Goal: Browse casually

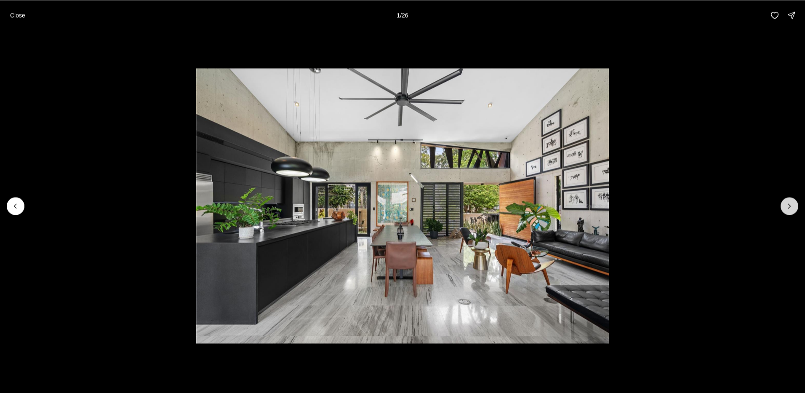
click at [786, 207] on icon "Next slide" at bounding box center [789, 206] width 8 height 8
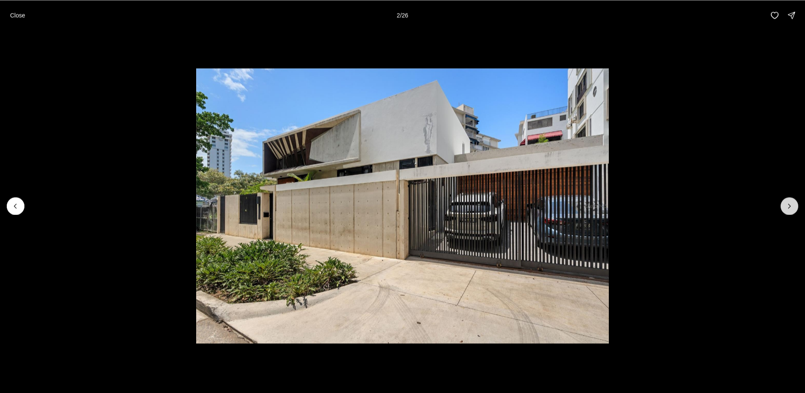
click at [786, 207] on icon "Next slide" at bounding box center [789, 206] width 8 height 8
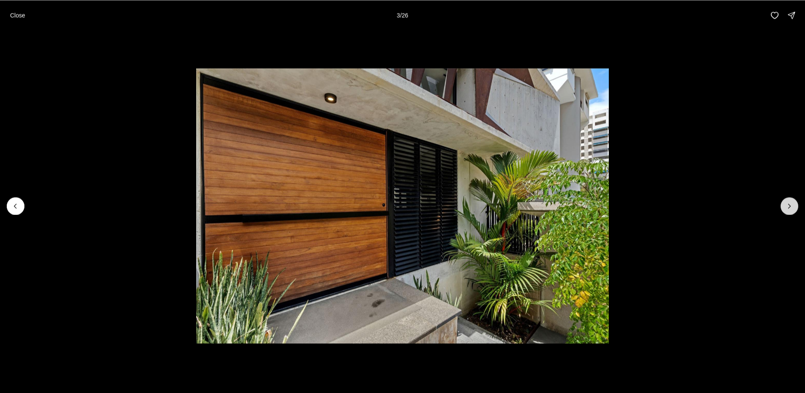
click at [788, 209] on icon "Next slide" at bounding box center [789, 206] width 8 height 8
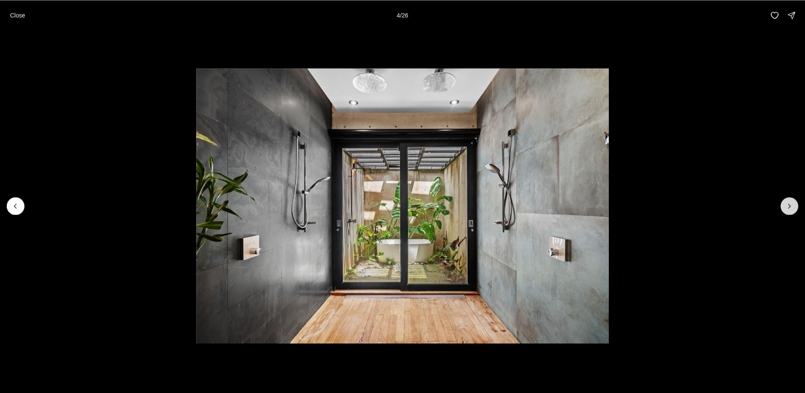
click at [784, 208] on button "Next slide" at bounding box center [790, 206] width 18 height 18
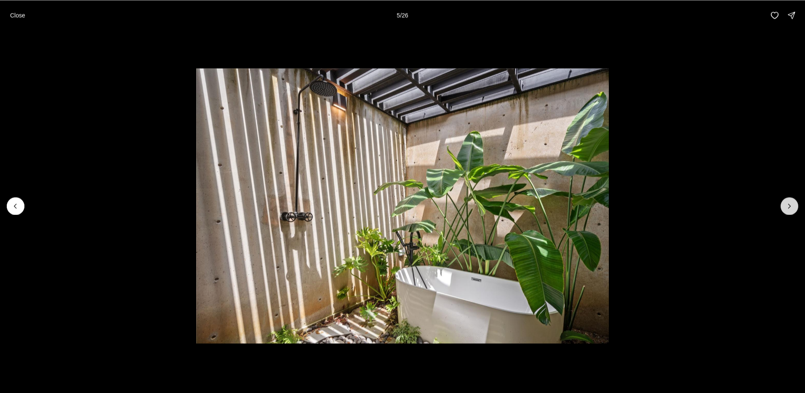
click at [784, 208] on button "Next slide" at bounding box center [790, 206] width 18 height 18
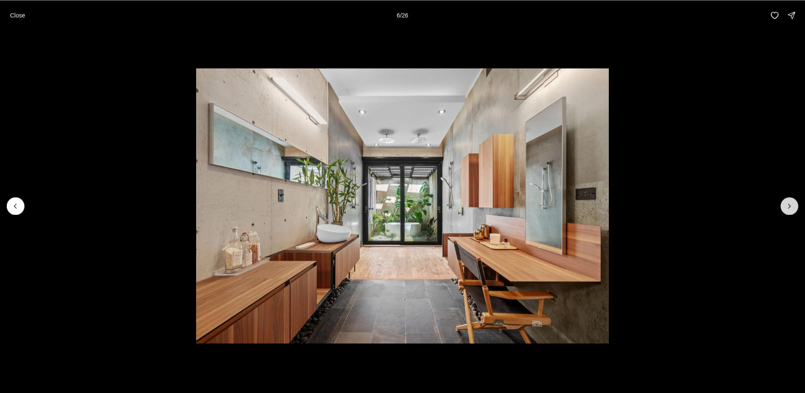
click at [784, 208] on button "Next slide" at bounding box center [790, 206] width 18 height 18
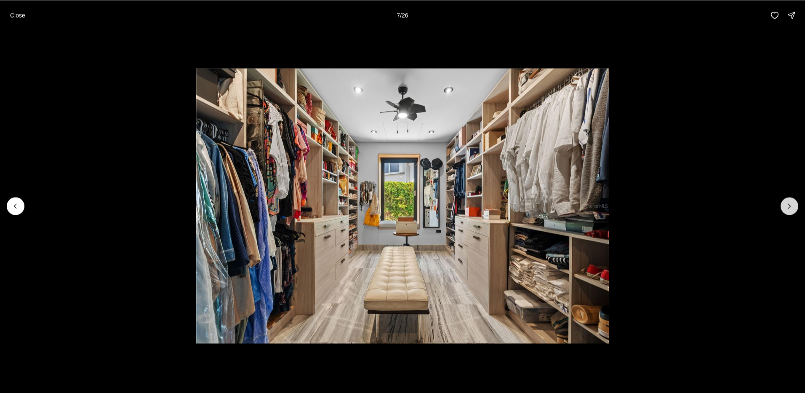
click at [784, 208] on button "Next slide" at bounding box center [790, 206] width 18 height 18
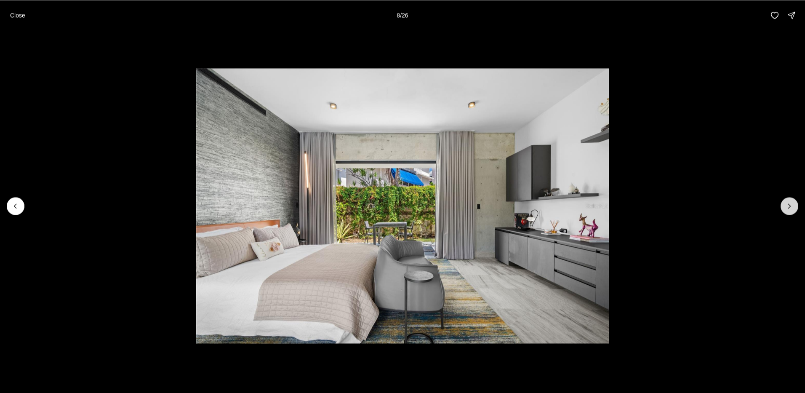
click at [784, 208] on button "Next slide" at bounding box center [790, 206] width 18 height 18
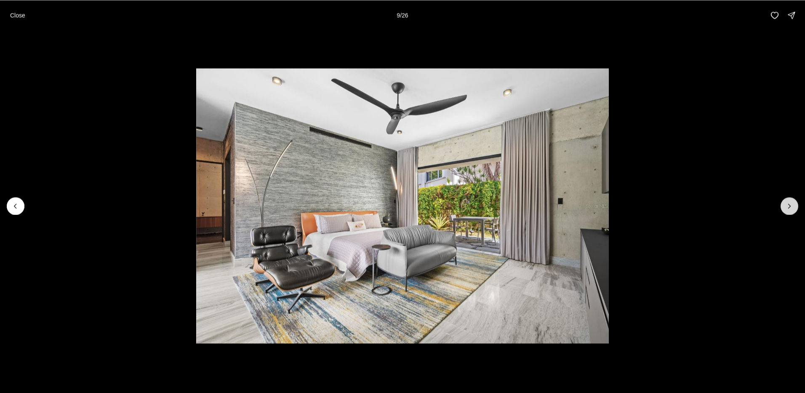
click at [792, 208] on icon "Next slide" at bounding box center [789, 206] width 8 height 8
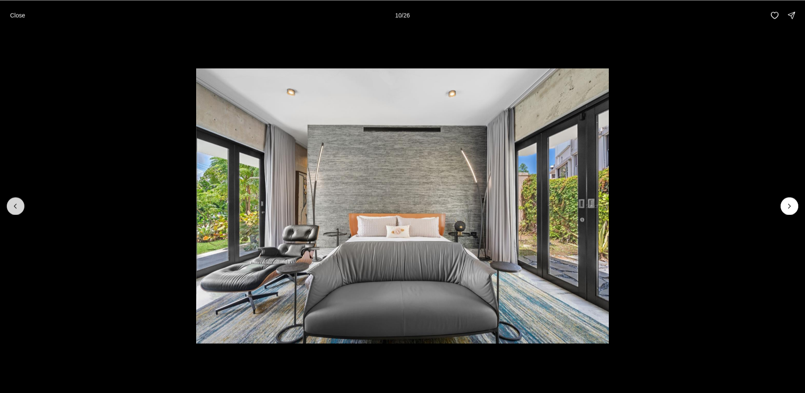
click at [17, 210] on icon "Previous slide" at bounding box center [15, 206] width 8 height 8
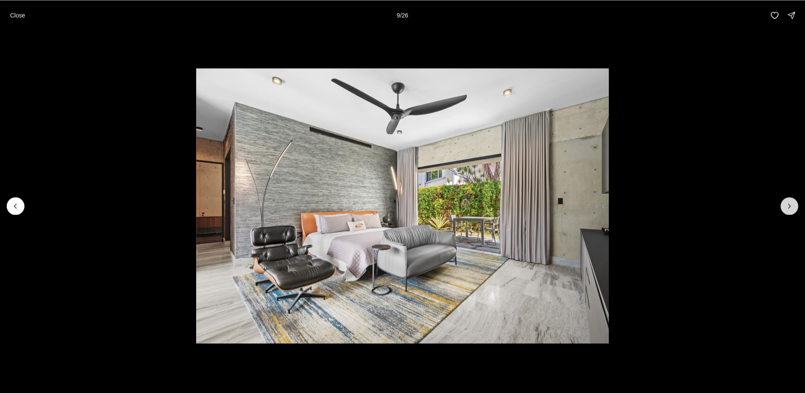
click at [787, 209] on icon "Next slide" at bounding box center [789, 206] width 8 height 8
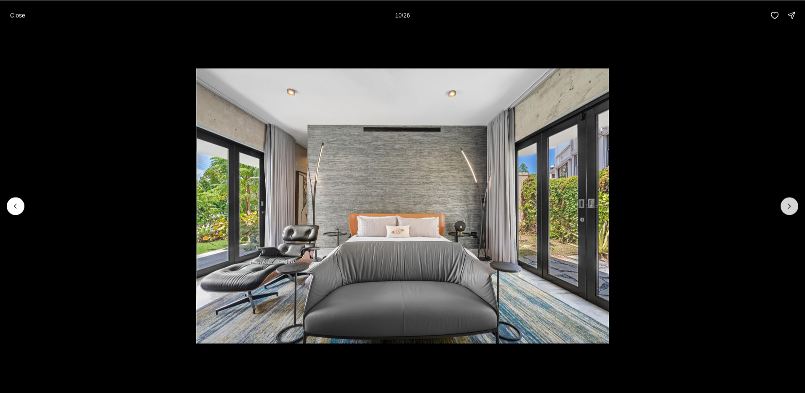
click at [787, 209] on icon "Next slide" at bounding box center [789, 206] width 8 height 8
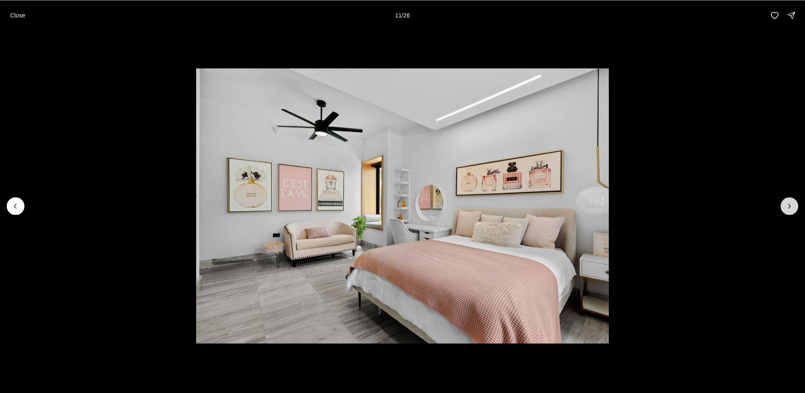
click at [787, 209] on icon "Next slide" at bounding box center [789, 206] width 8 height 8
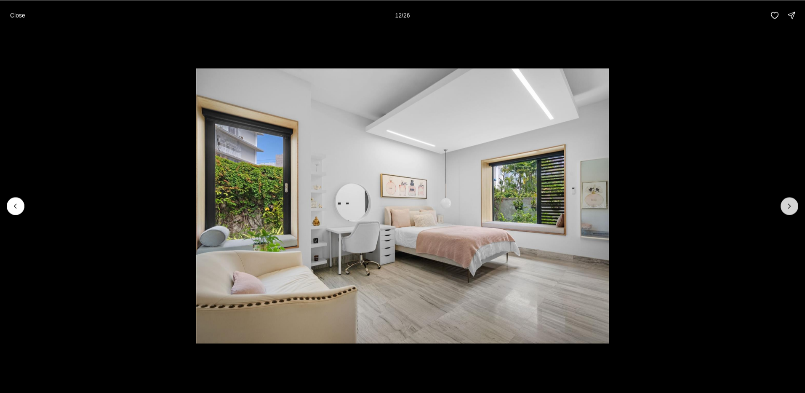
click at [792, 210] on icon "Next slide" at bounding box center [789, 206] width 8 height 8
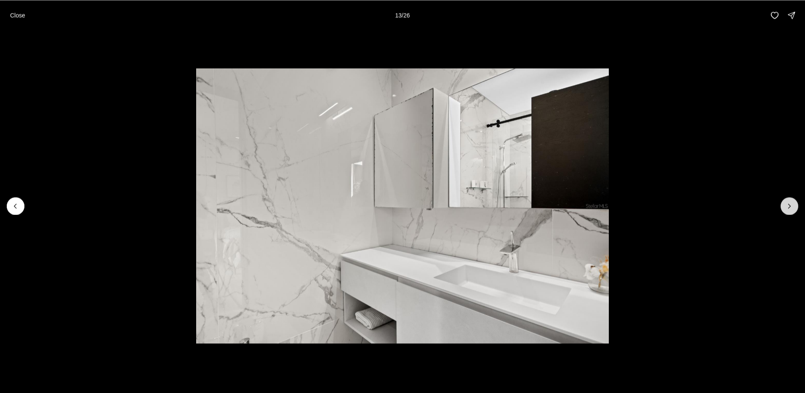
click at [792, 210] on icon "Next slide" at bounding box center [789, 206] width 8 height 8
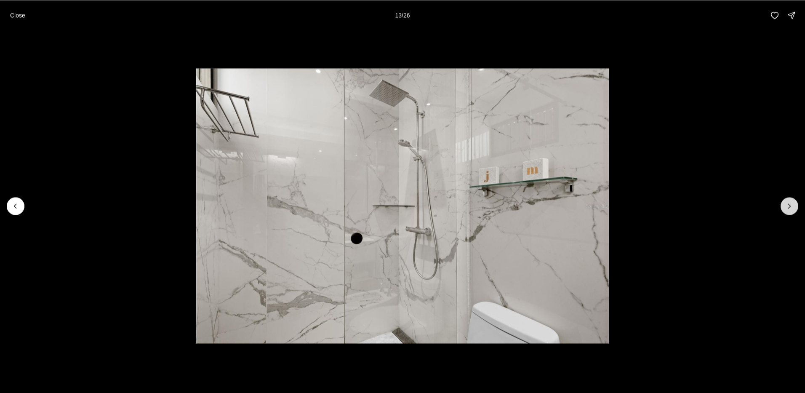
click at [792, 210] on icon "Next slide" at bounding box center [789, 206] width 8 height 8
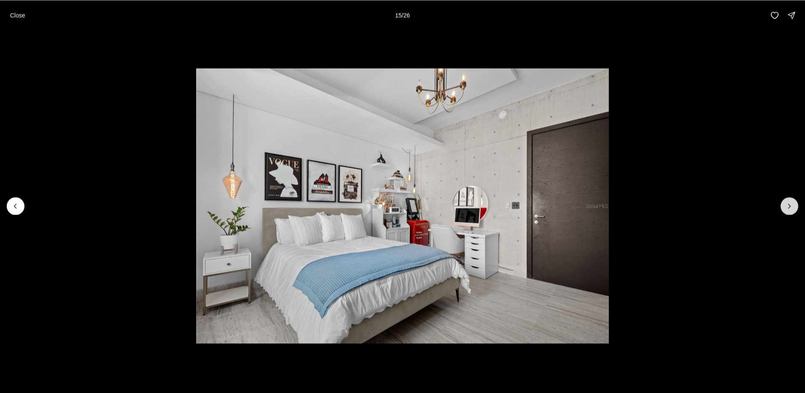
click at [792, 211] on button "Next slide" at bounding box center [790, 206] width 18 height 18
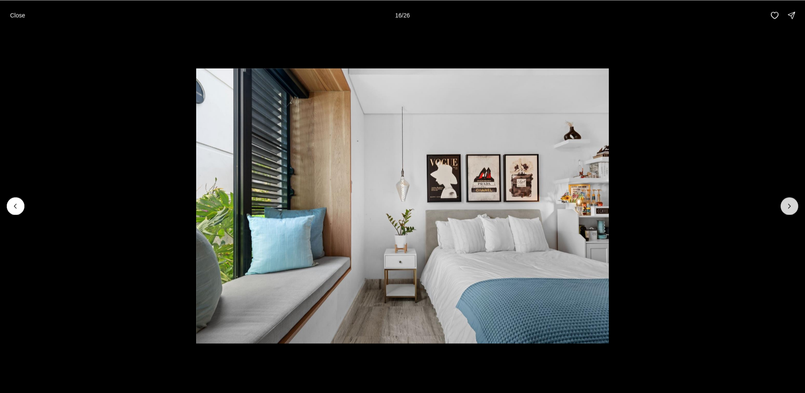
click at [792, 210] on icon "Next slide" at bounding box center [789, 206] width 8 height 8
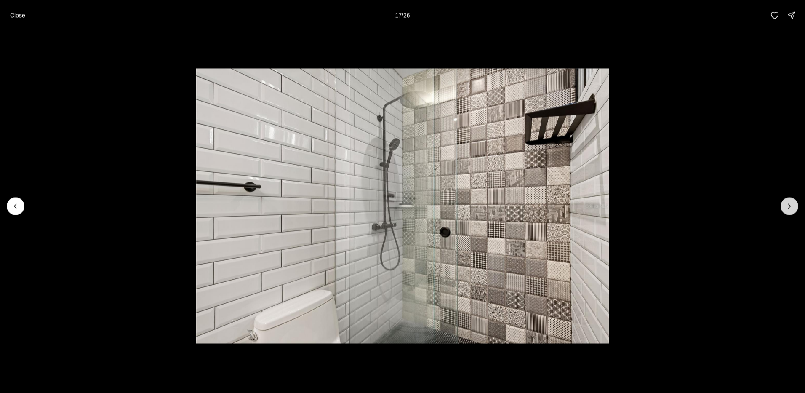
click at [792, 210] on icon "Next slide" at bounding box center [789, 206] width 8 height 8
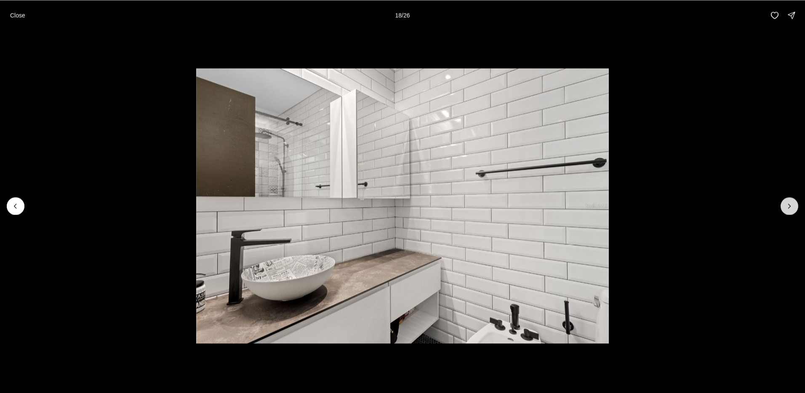
click at [792, 210] on icon "Next slide" at bounding box center [789, 206] width 8 height 8
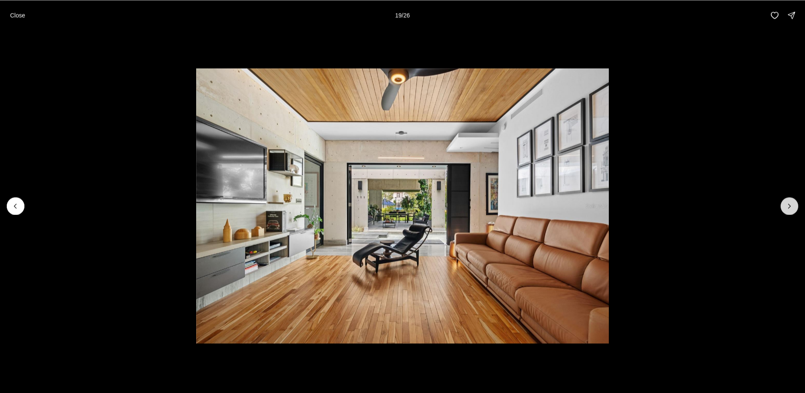
click at [792, 210] on icon "Next slide" at bounding box center [789, 206] width 8 height 8
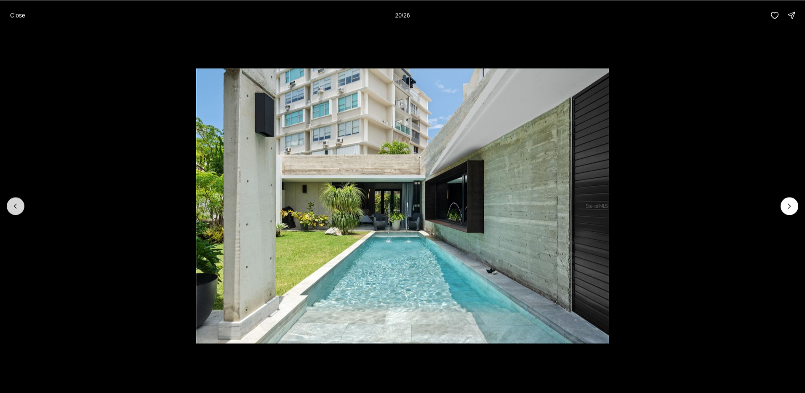
click at [19, 208] on icon "Previous slide" at bounding box center [15, 206] width 8 height 8
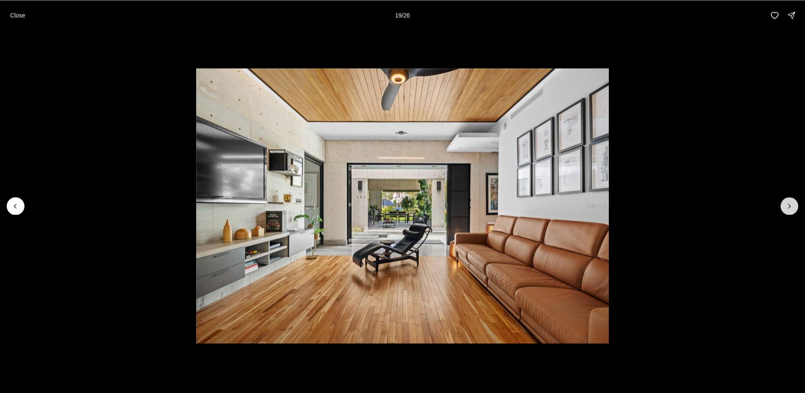
click at [792, 209] on icon "Next slide" at bounding box center [789, 206] width 8 height 8
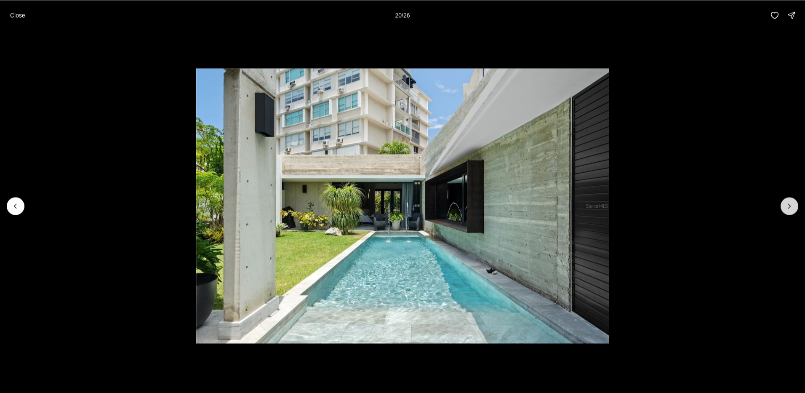
click at [792, 209] on icon "Next slide" at bounding box center [789, 206] width 8 height 8
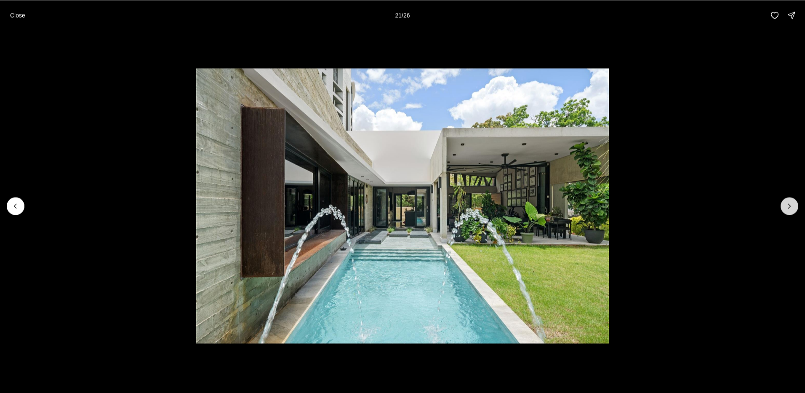
click at [792, 209] on icon "Next slide" at bounding box center [789, 206] width 8 height 8
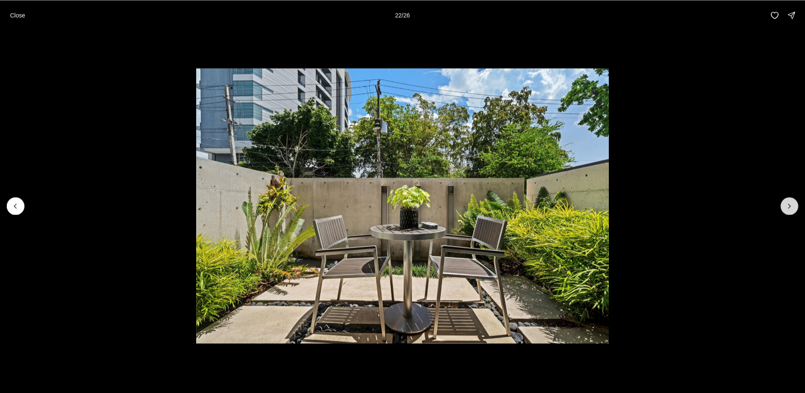
click at [792, 209] on icon "Next slide" at bounding box center [789, 206] width 8 height 8
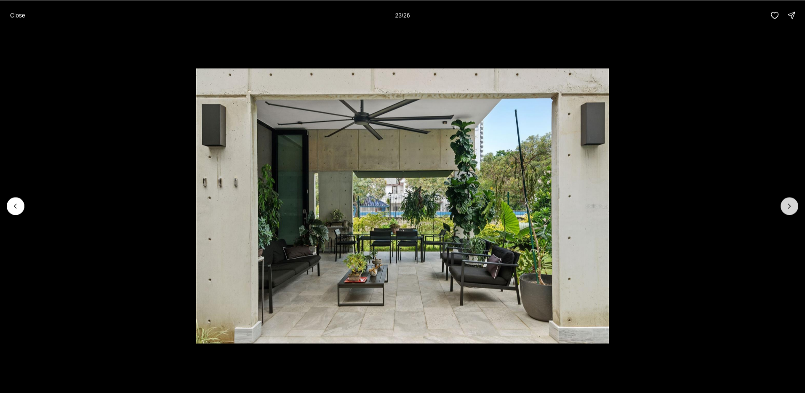
click at [792, 209] on icon "Next slide" at bounding box center [789, 206] width 8 height 8
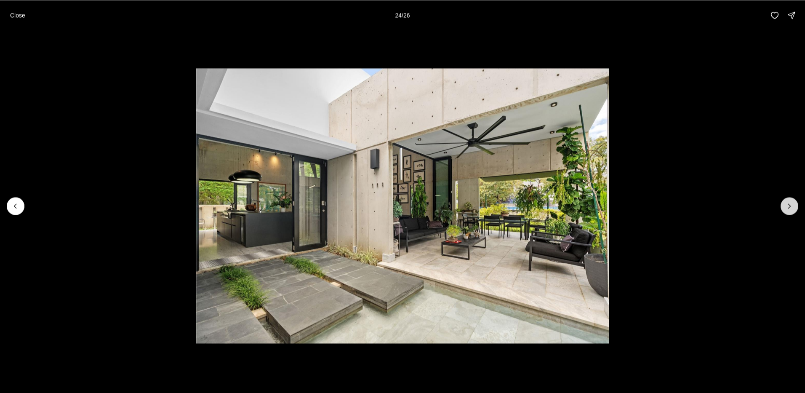
click at [792, 209] on icon "Next slide" at bounding box center [789, 206] width 8 height 8
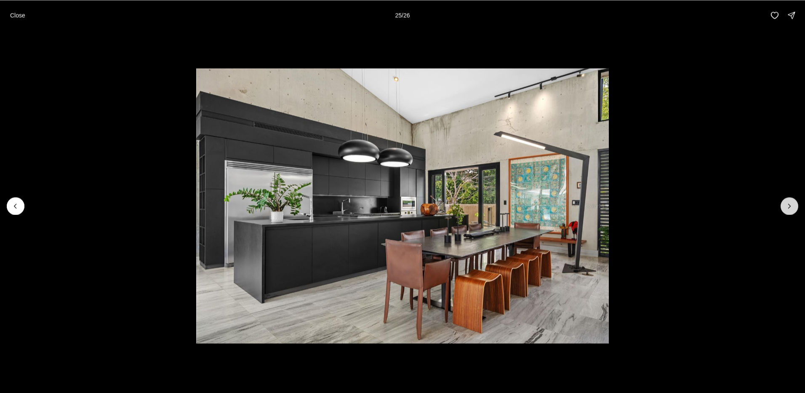
click at [792, 209] on icon "Next slide" at bounding box center [789, 206] width 8 height 8
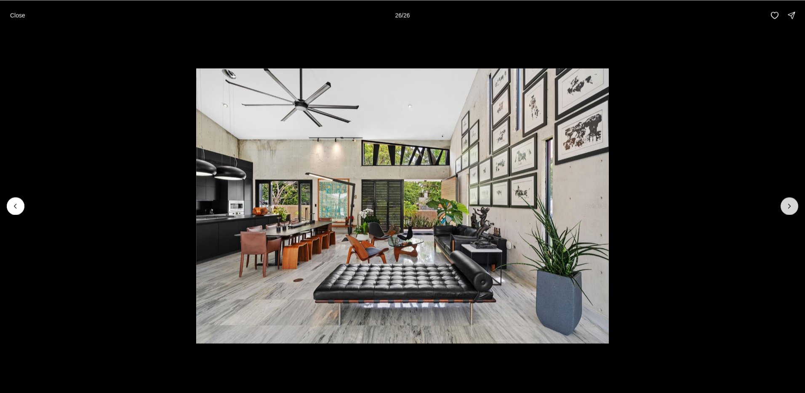
click at [792, 209] on div at bounding box center [790, 206] width 18 height 18
